Goal: Task Accomplishment & Management: Use online tool/utility

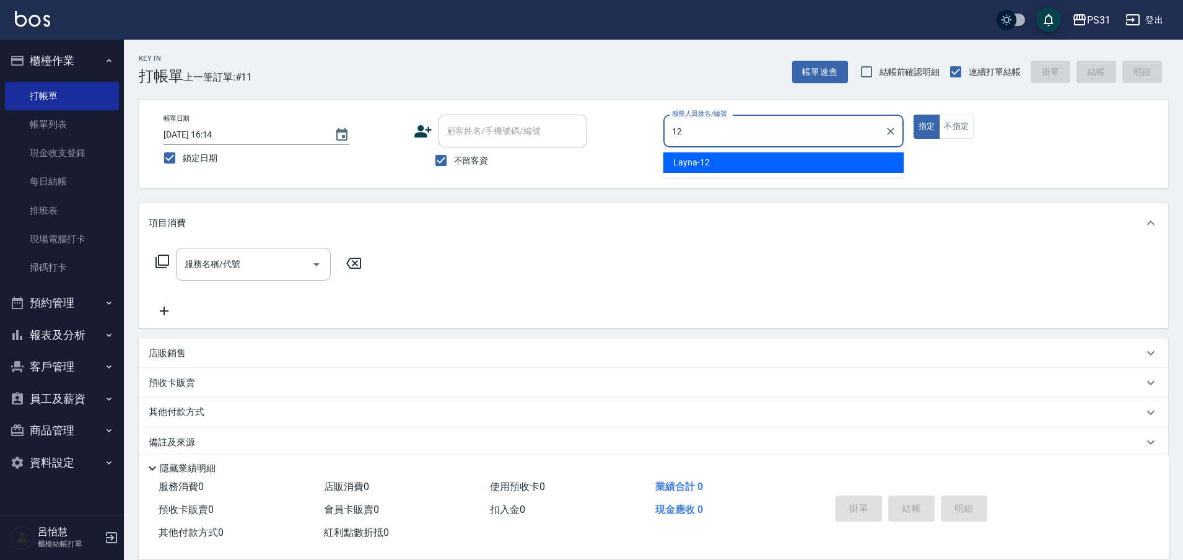
type input "Layna-12"
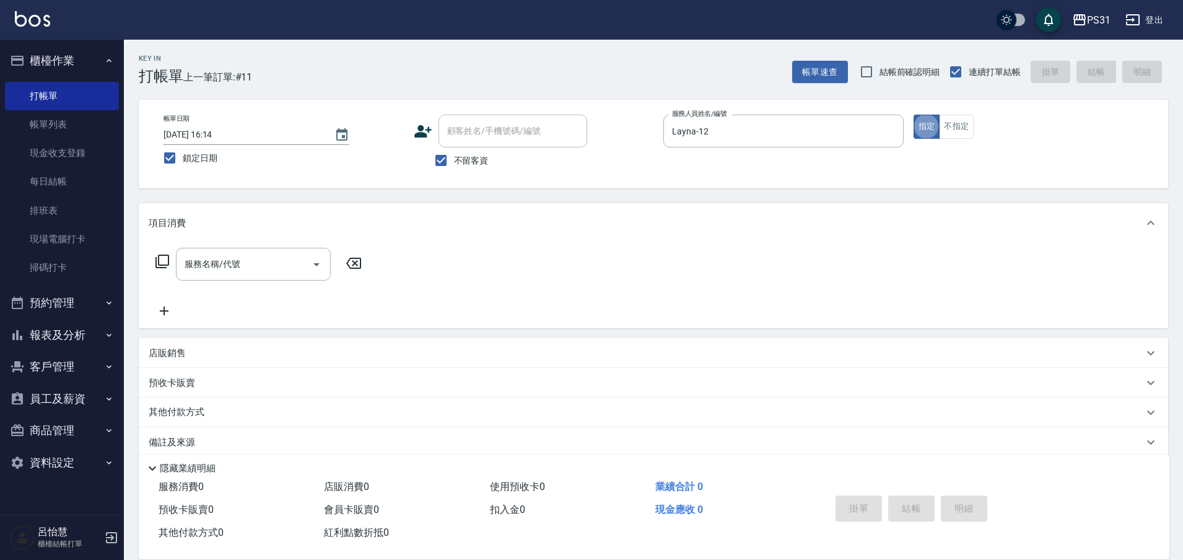
type button "true"
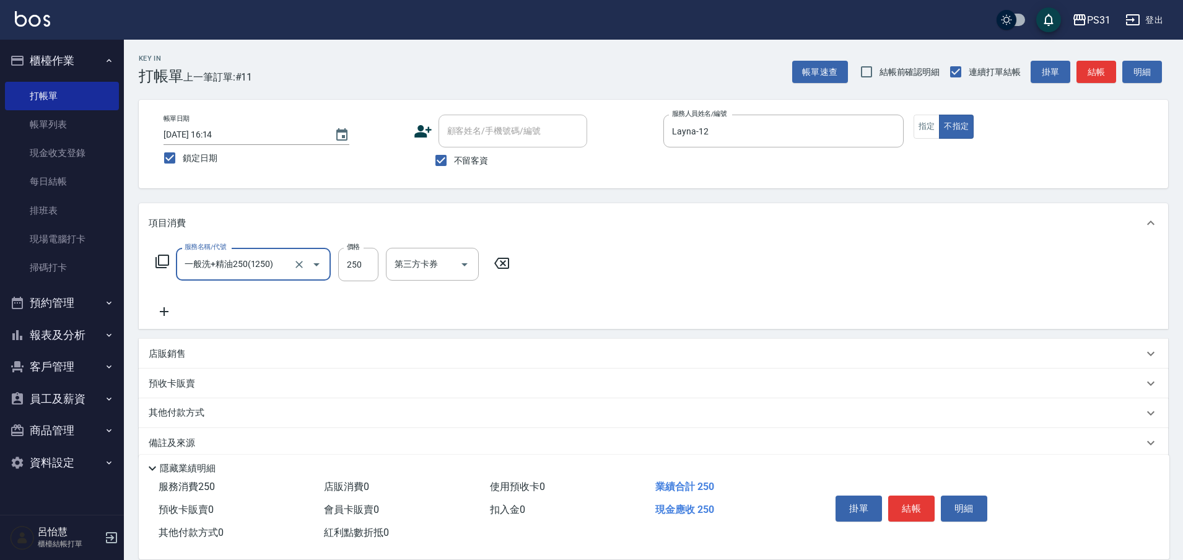
type input "一般洗+精油250(1250)"
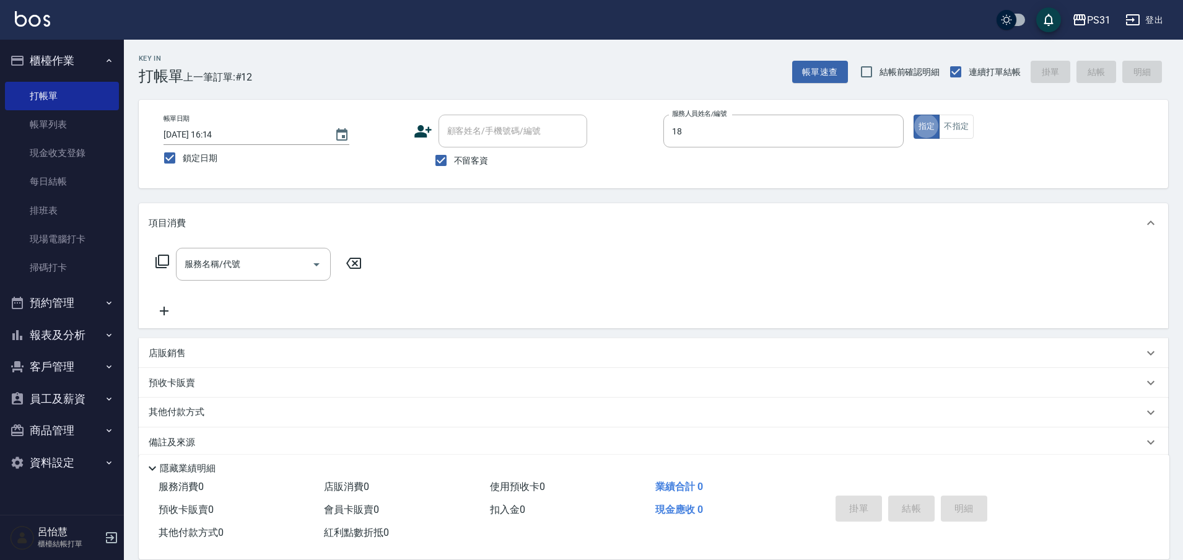
type input "[PERSON_NAME]-18"
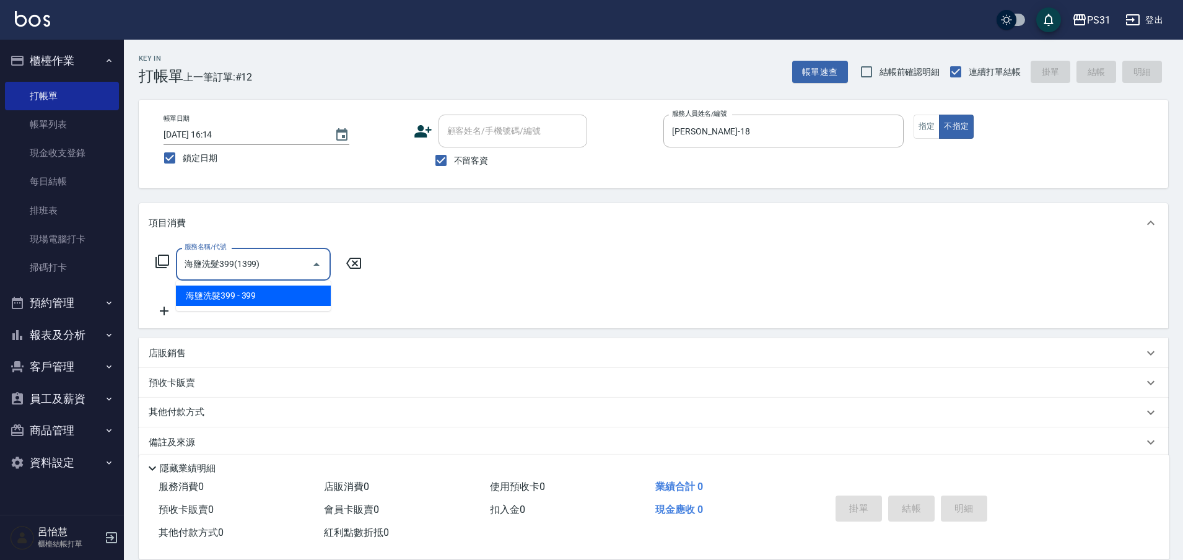
type input "海鹽洗髮399(1399)"
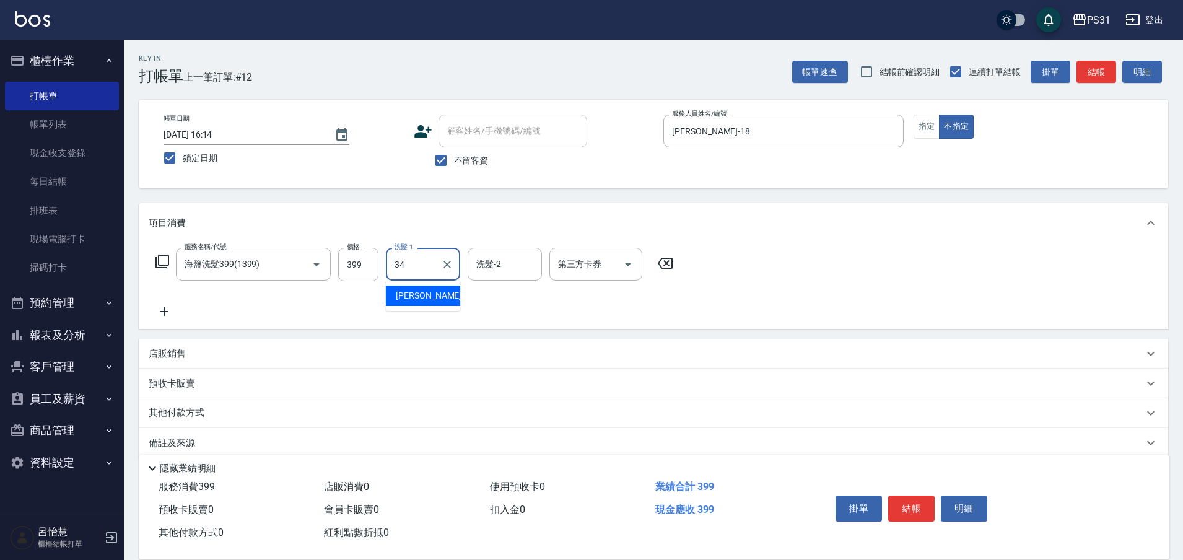
type input "[PERSON_NAME]-34"
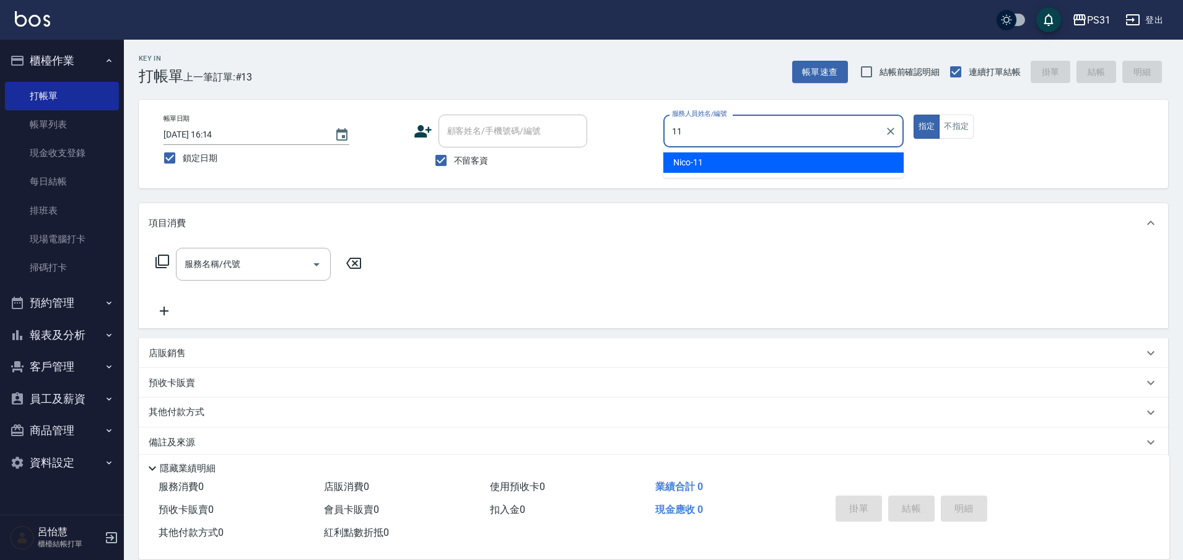
type input "Nico-11"
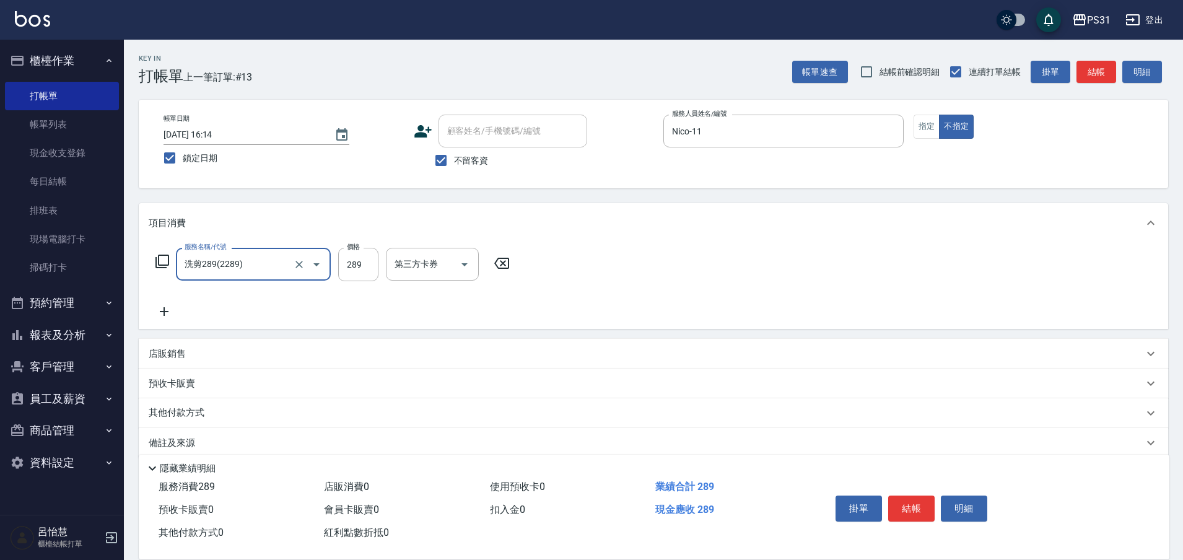
type input "洗剪289(2289)"
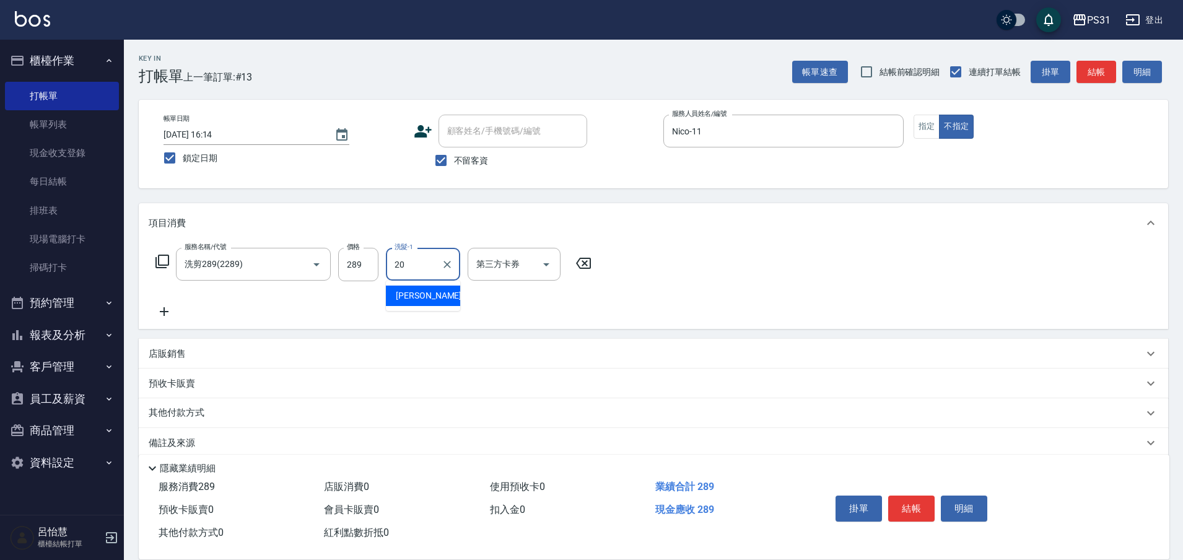
type input "[PERSON_NAME]-20"
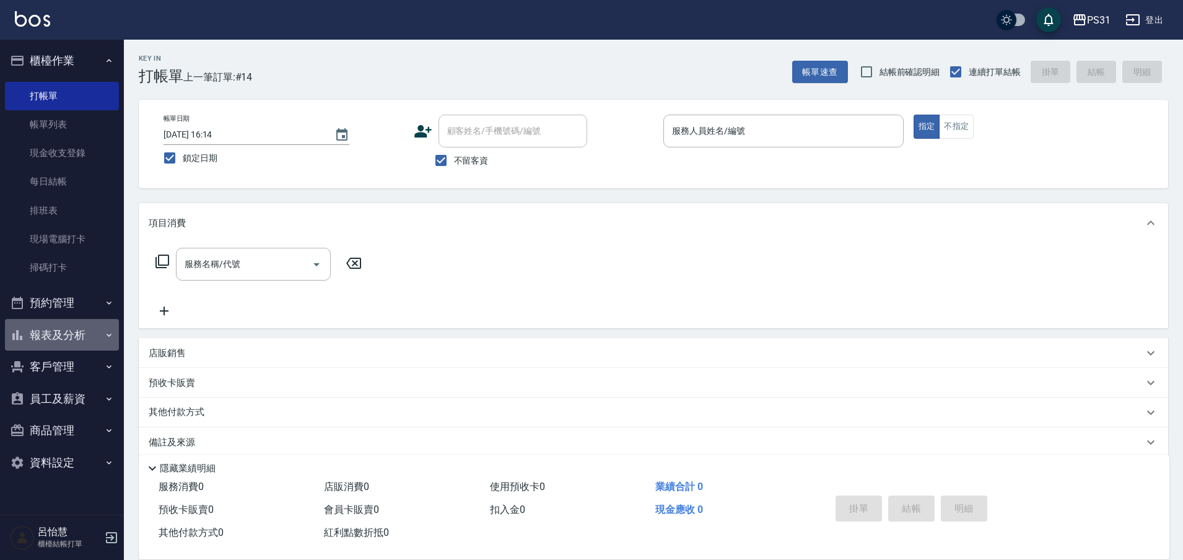
click at [67, 338] on button "報表及分析" at bounding box center [62, 335] width 114 height 32
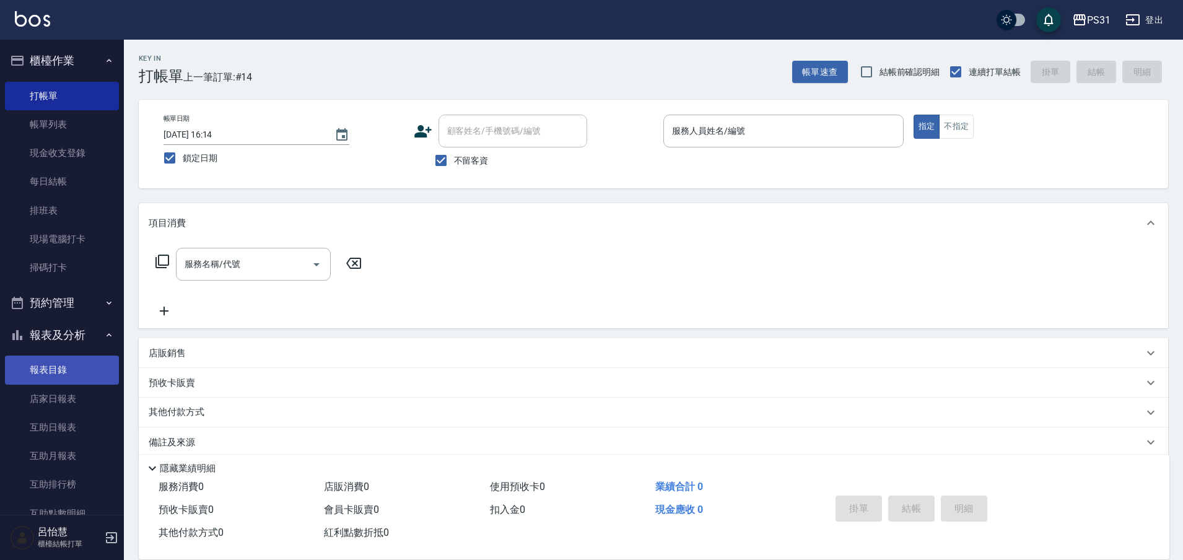
scroll to position [155, 0]
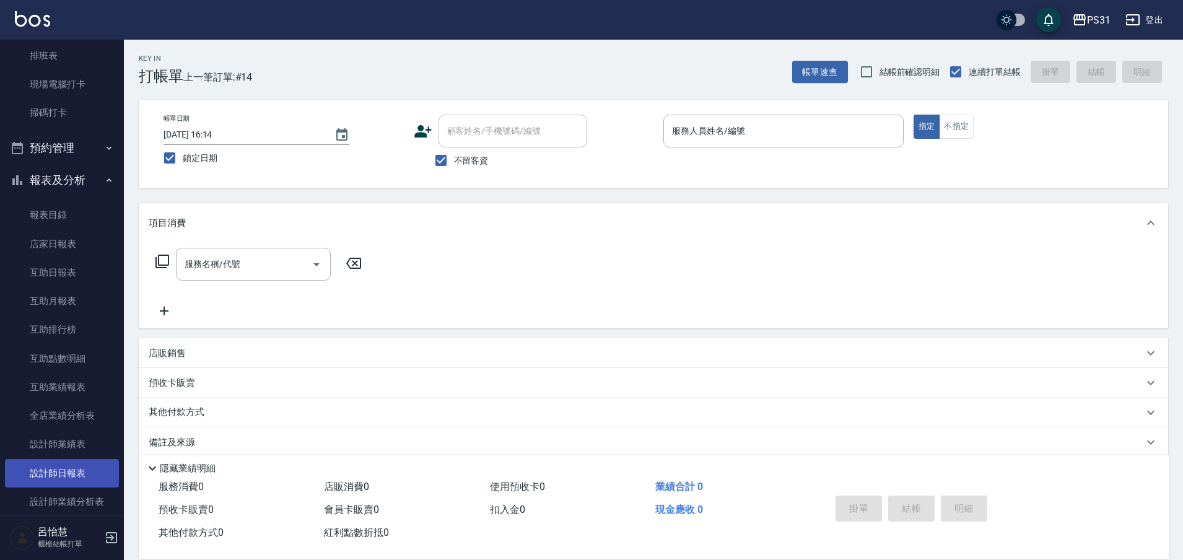
click at [64, 467] on link "設計師日報表" at bounding box center [62, 473] width 114 height 28
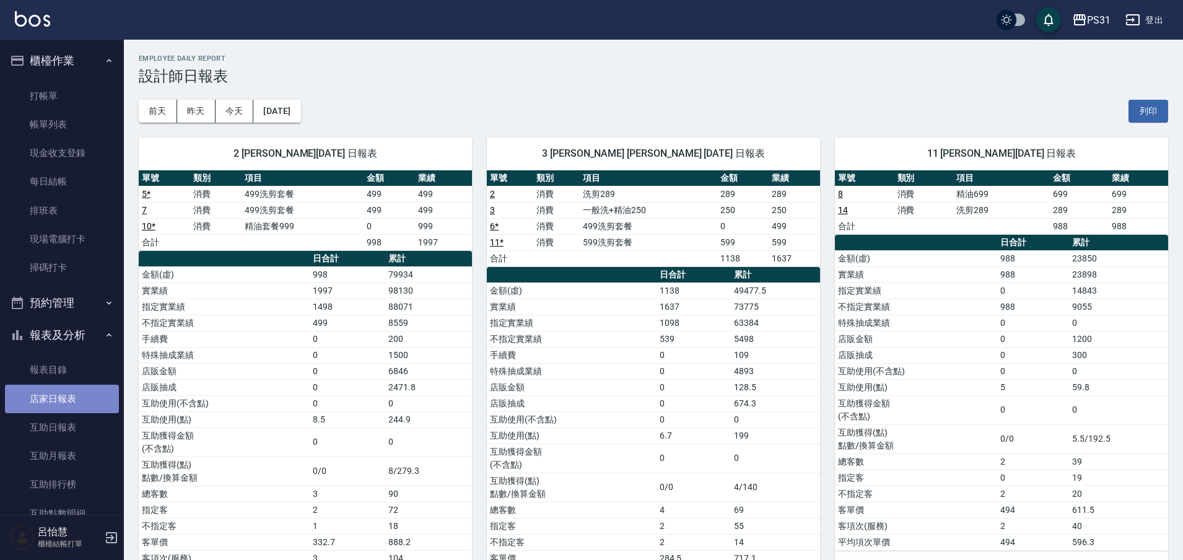
click at [64, 395] on link "店家日報表" at bounding box center [62, 399] width 114 height 28
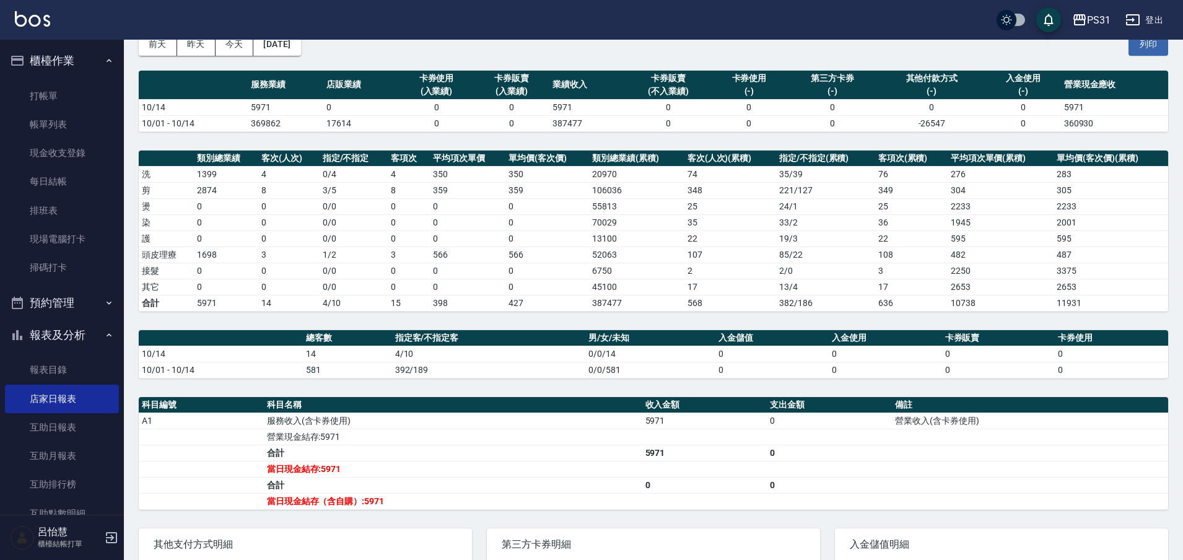
scroll to position [155, 0]
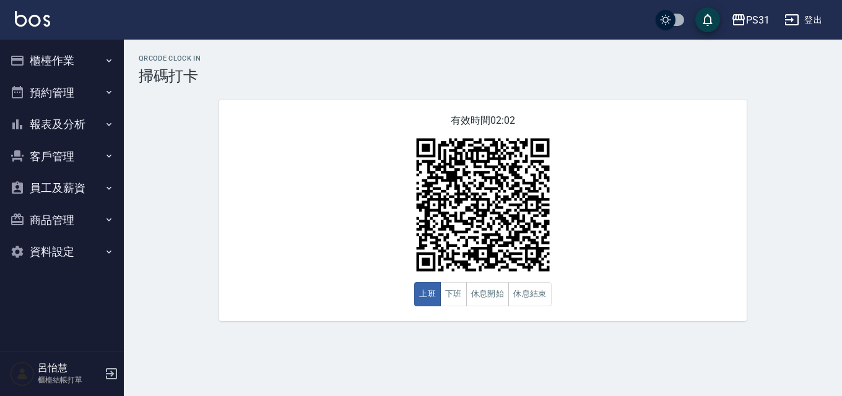
click at [681, 34] on div "PS31 登出" at bounding box center [421, 20] width 842 height 40
